Goal: Communication & Community: Answer question/provide support

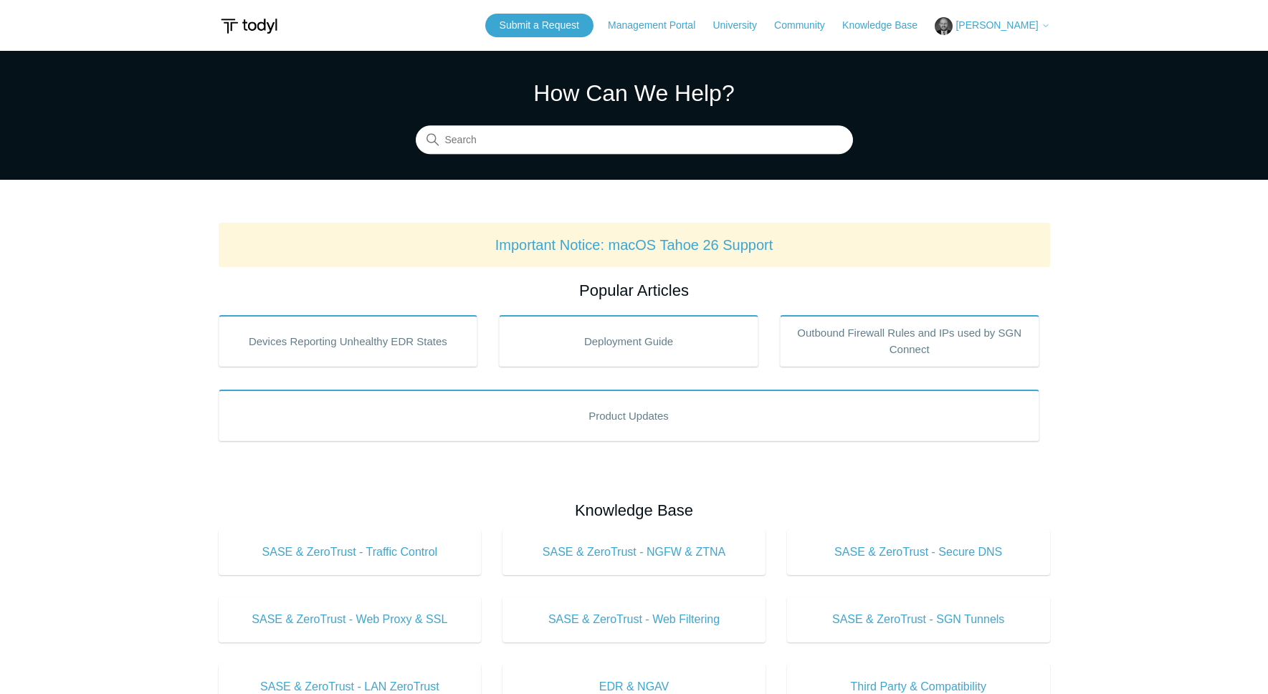
click at [1018, 29] on span "[PERSON_NAME]" at bounding box center [996, 24] width 82 height 11
click at [1015, 50] on link "My Support Requests" at bounding box center [1005, 56] width 140 height 25
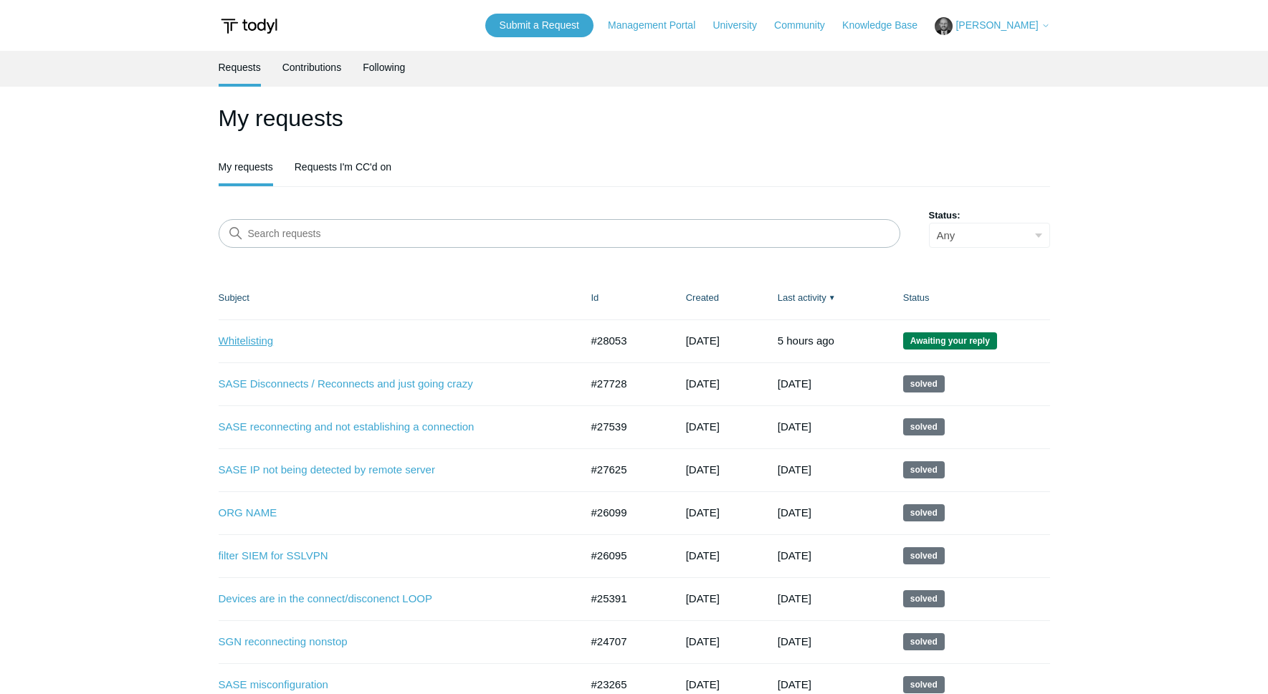
click at [264, 342] on link "Whitelisting" at bounding box center [389, 341] width 340 height 16
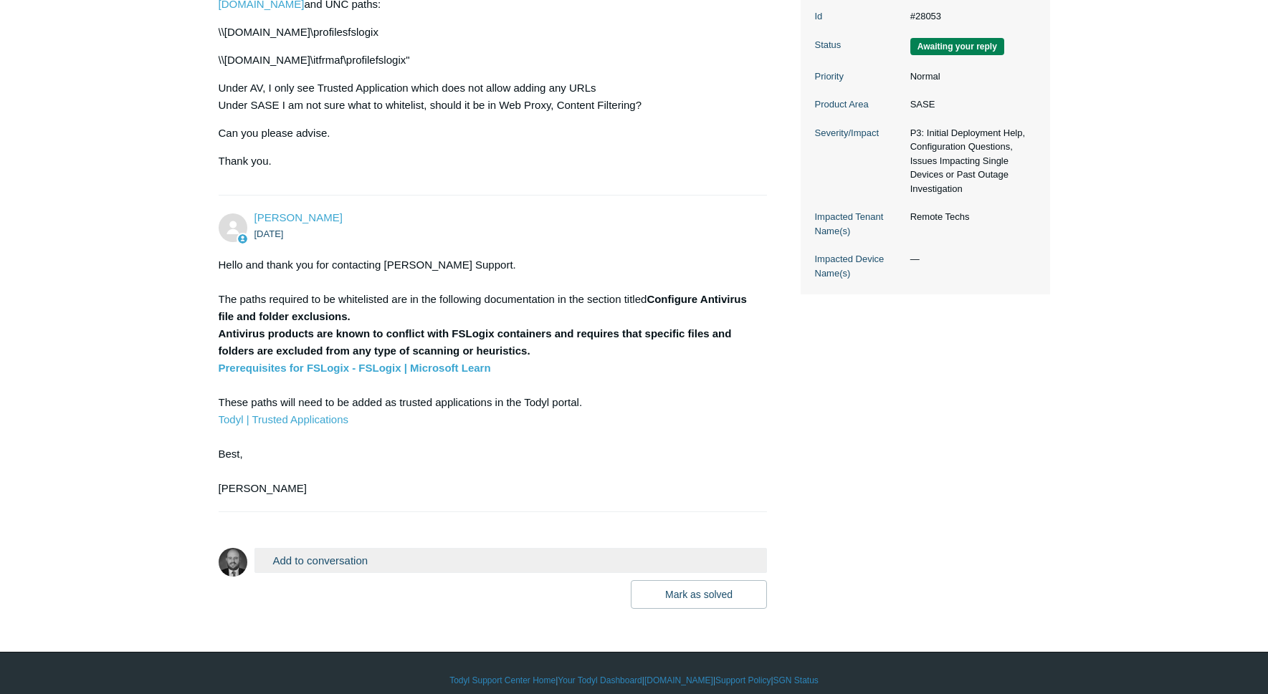
scroll to position [380, 0]
click at [332, 548] on button "Add to conversation" at bounding box center [510, 559] width 513 height 25
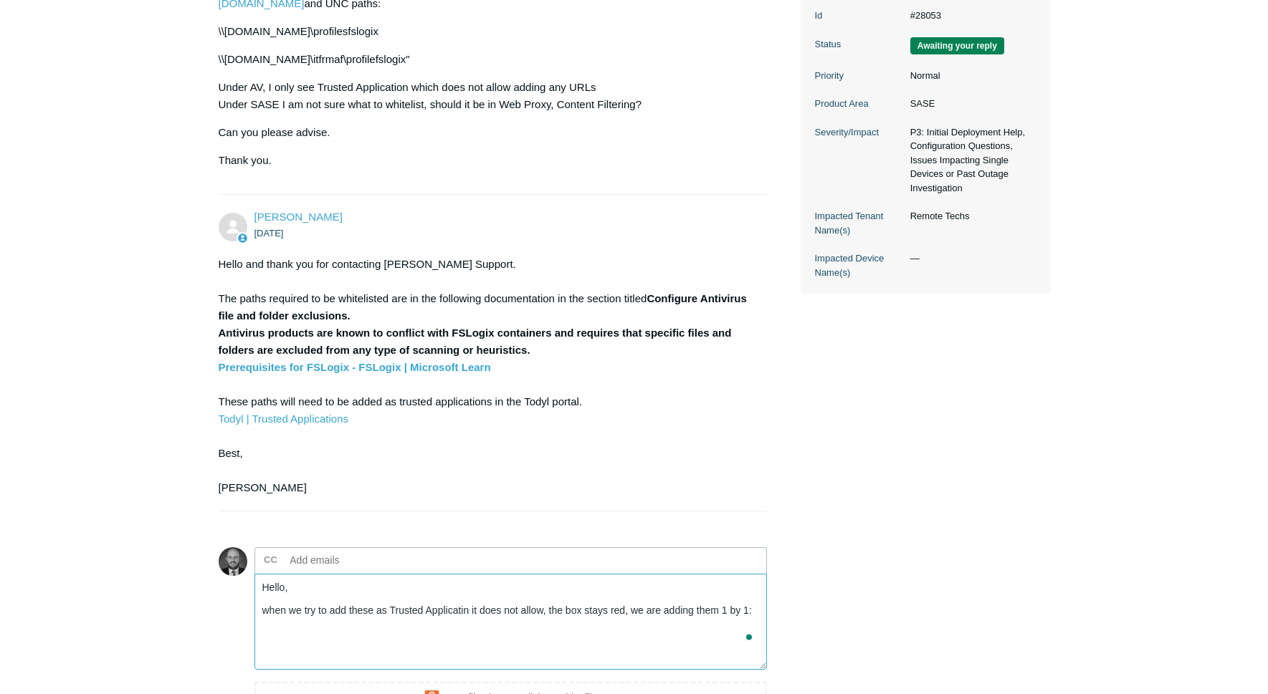
paste textarea "%TEMP%\*\*.VHD %TEMP%\*\*.VHDX %Windir%\TEMP\*\*.VHD %Windir%\TEMP\*\*.VHDX \\[…"
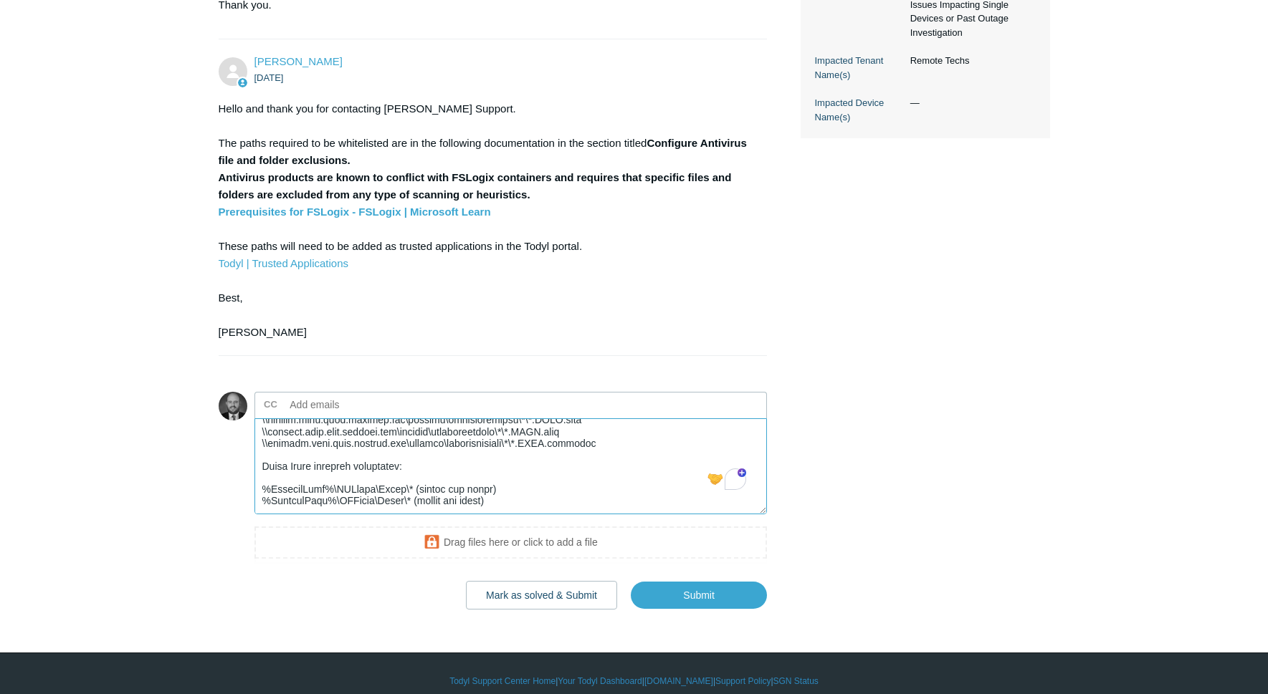
scroll to position [537, 0]
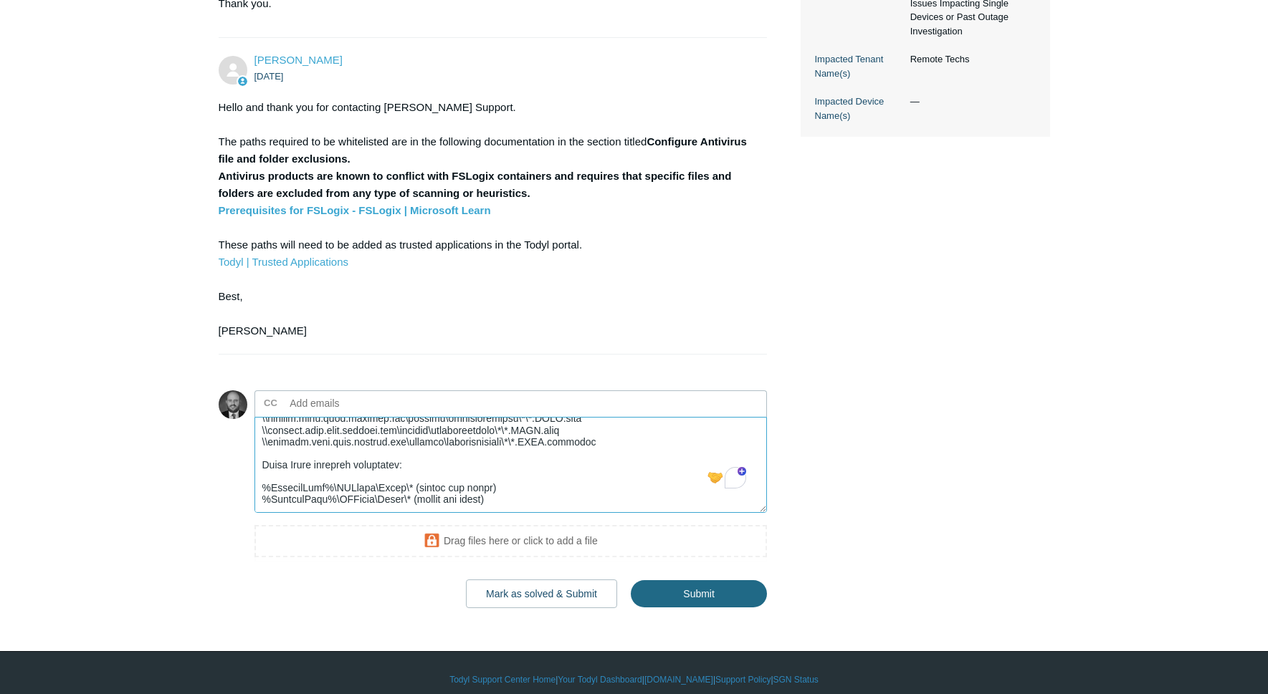
type textarea "Hello, when we try to add these as Trusted Applicatin it does not allow, the bo…"
click at [763, 580] on input "Submit" at bounding box center [699, 594] width 136 height 29
